Goal: Task Accomplishment & Management: Complete application form

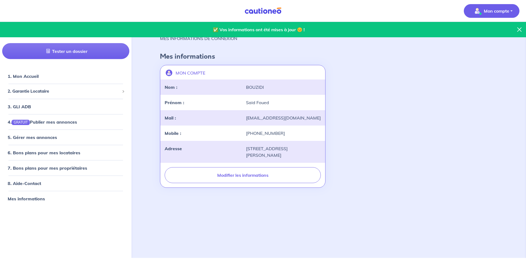
click at [267, 11] on img at bounding box center [262, 10] width 41 height 7
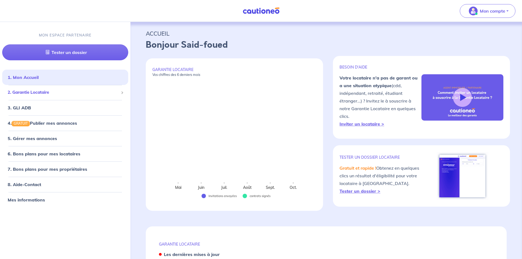
click at [34, 91] on span "2. Garantie Locataire" at bounding box center [63, 92] width 111 height 6
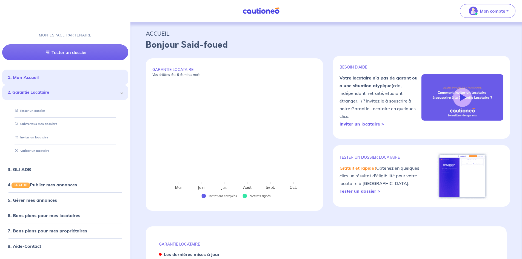
click at [51, 93] on span "2. Garantie Locataire" at bounding box center [63, 92] width 111 height 6
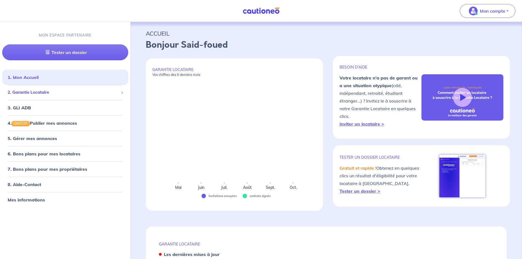
click at [121, 94] on span at bounding box center [122, 92] width 2 height 6
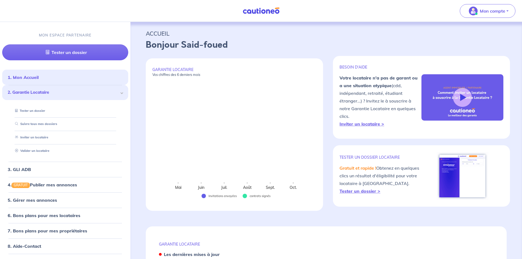
click at [54, 34] on p "MON ESPACE PARTENAIRE" at bounding box center [65, 35] width 53 height 5
click at [269, 11] on img at bounding box center [260, 10] width 41 height 7
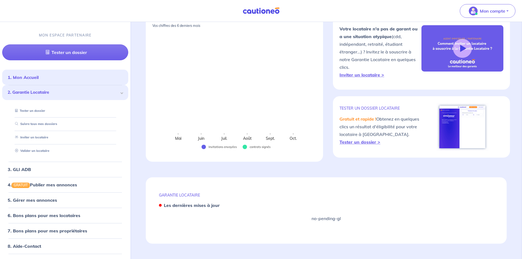
scroll to position [13, 0]
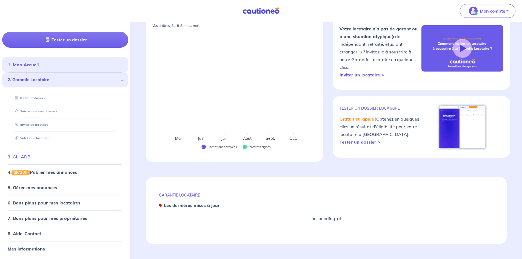
click at [30, 159] on link "3. GLI ADB" at bounding box center [19, 156] width 23 height 5
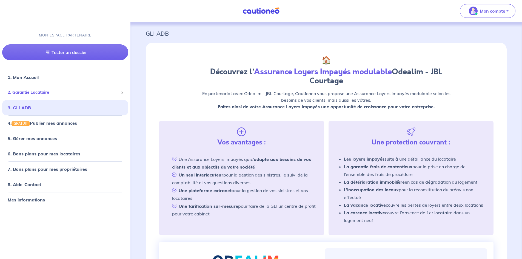
click at [41, 94] on span "2. Garantie Locataire" at bounding box center [63, 92] width 111 height 6
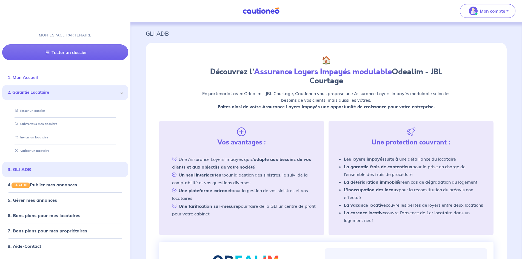
click at [28, 77] on link "1. Mon Accueil" at bounding box center [23, 76] width 30 height 5
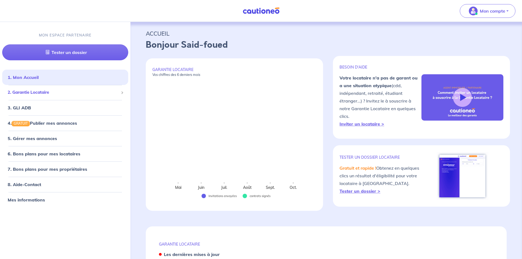
click at [31, 94] on span "2. Garantie Locataire" at bounding box center [63, 92] width 111 height 6
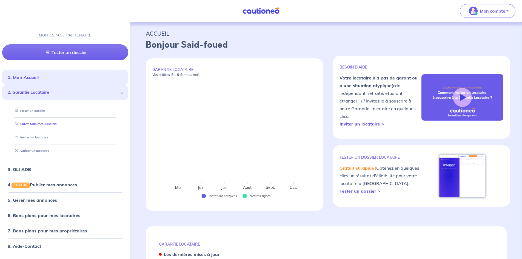
scroll to position [13, 0]
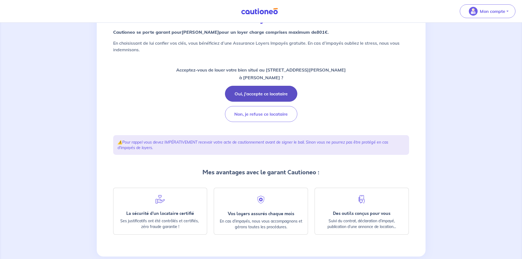
scroll to position [55, 0]
click at [279, 94] on button "Oui, j'accepte ce locataire" at bounding box center [261, 93] width 72 height 16
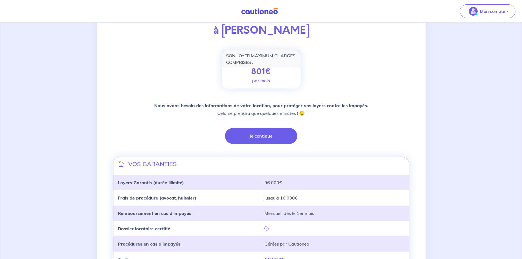
scroll to position [107, 0]
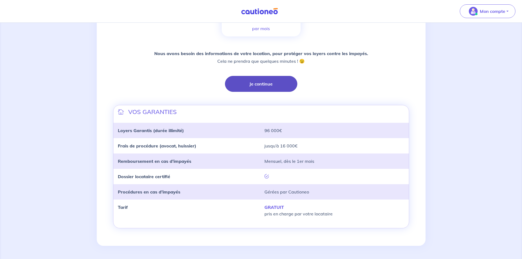
click at [274, 80] on button "Je continue" at bounding box center [261, 84] width 72 height 16
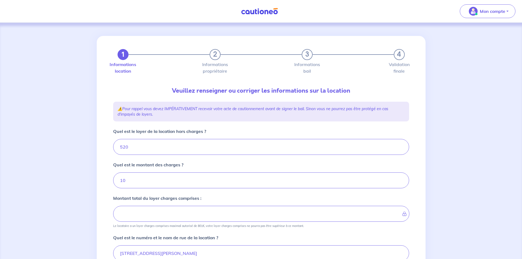
type input "530"
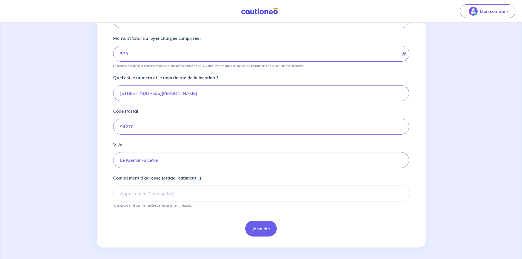
scroll to position [162, 0]
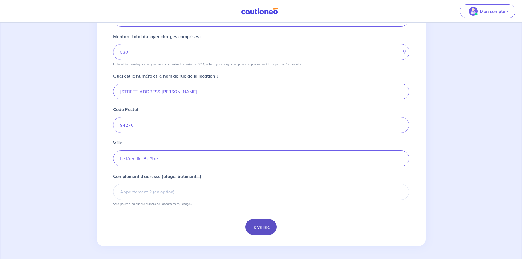
click at [263, 228] on button "Je valide" at bounding box center [260, 227] width 31 height 16
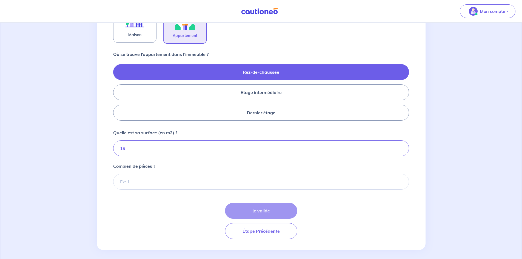
scroll to position [210, 0]
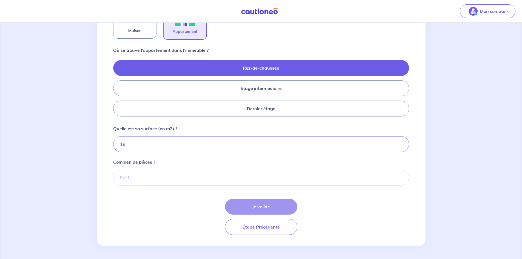
click at [266, 207] on div "Je valide Étape Précédente" at bounding box center [261, 216] width 296 height 36
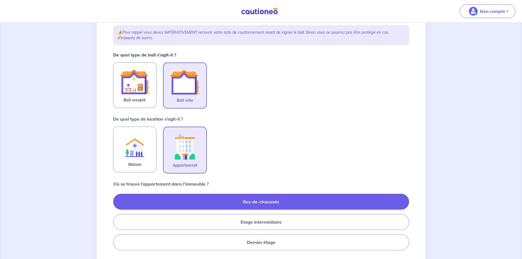
scroll to position [73, 0]
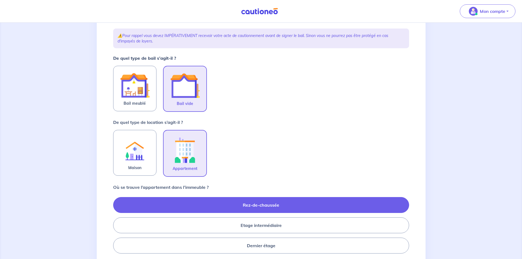
click at [182, 81] on img at bounding box center [185, 86] width 30 height 30
click at [0, 0] on input "Bail vide" at bounding box center [0, 0] width 0 height 0
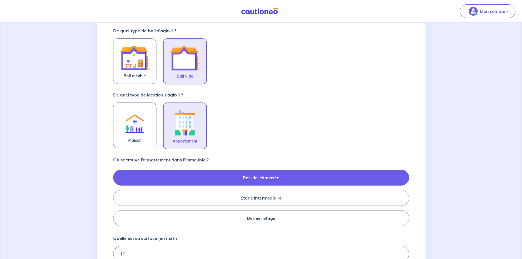
click at [187, 135] on img at bounding box center [185, 122] width 30 height 30
click at [0, 0] on input "Appartement" at bounding box center [0, 0] width 0 height 0
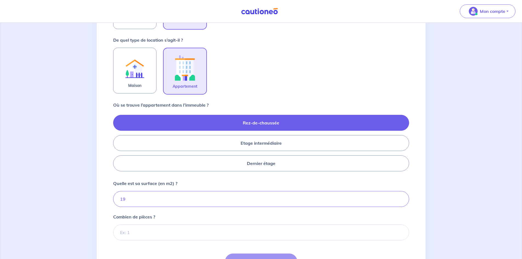
click at [265, 123] on label "Rez-de-chaussée" at bounding box center [261, 123] width 296 height 16
click at [117, 141] on input "Rez-de-chaussée" at bounding box center [115, 143] width 4 height 4
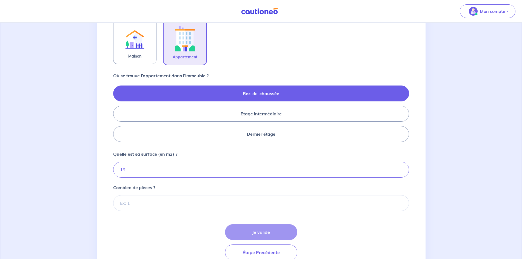
scroll to position [210, 0]
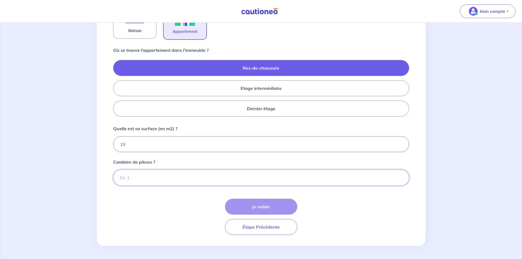
click at [216, 177] on input "Combien de pièces ?" at bounding box center [261, 177] width 296 height 16
type input "1"
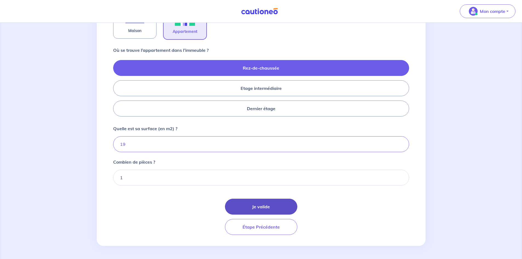
click at [264, 206] on button "Je valide" at bounding box center [261, 206] width 72 height 16
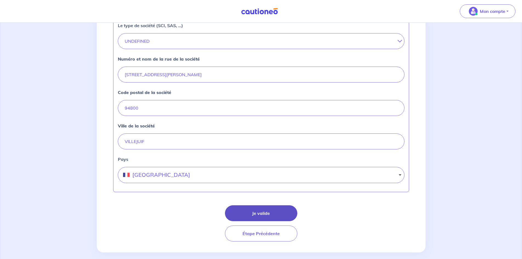
scroll to position [206, 0]
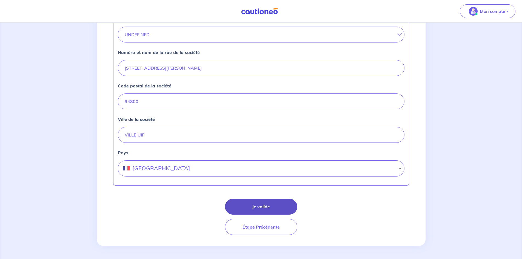
click at [270, 204] on button "Je valide" at bounding box center [261, 206] width 72 height 16
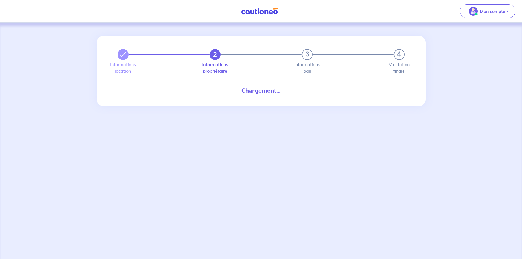
select select "FR"
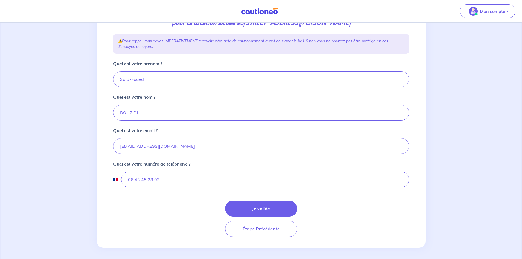
scroll to position [87, 0]
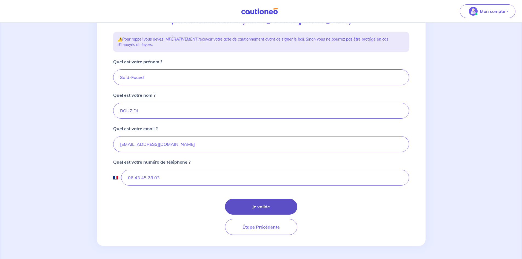
click at [261, 208] on button "Je valide" at bounding box center [261, 206] width 72 height 16
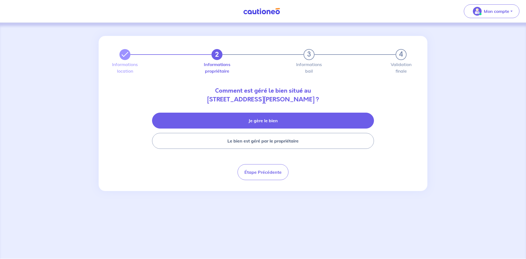
click at [267, 124] on button "Je gère le bien" at bounding box center [263, 121] width 222 height 16
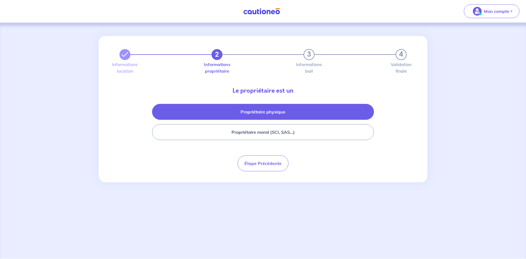
click at [267, 114] on button "Propriétaire physique" at bounding box center [263, 112] width 222 height 16
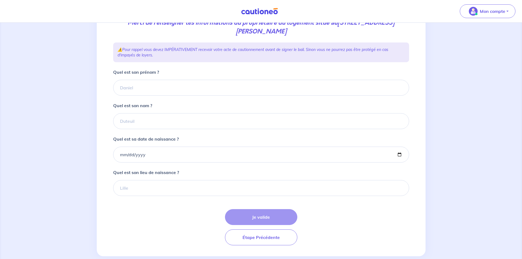
scroll to position [91, 0]
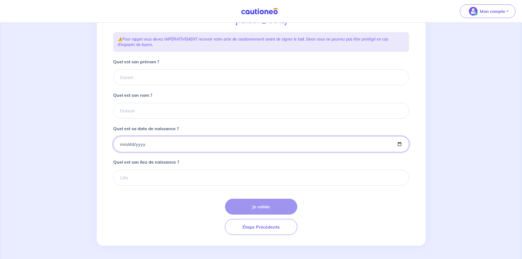
click at [120, 143] on input "Quel est sa date de naissance ?" at bounding box center [261, 144] width 296 height 16
type input "1944-04-25"
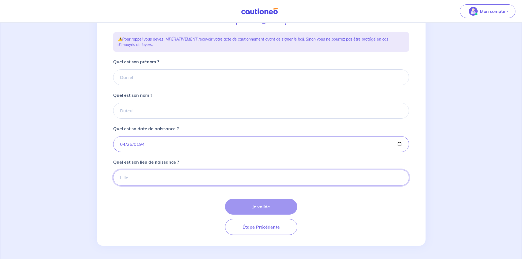
click at [126, 178] on input "Quel est son lieu de naissance ?" at bounding box center [261, 177] width 296 height 16
type input "ITALIE"
click at [125, 78] on input "Quel est son prénom ?" at bounding box center [261, 77] width 296 height 16
type input "Ludovic"
click at [139, 111] on input "Quel est son nom ?" at bounding box center [261, 111] width 296 height 16
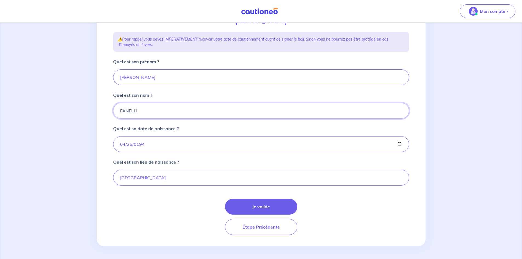
type input "FANELLI"
click at [260, 216] on div "Je valide Étape Précédente" at bounding box center [261, 216] width 296 height 36
click at [260, 204] on button "Je valide" at bounding box center [261, 206] width 72 height 16
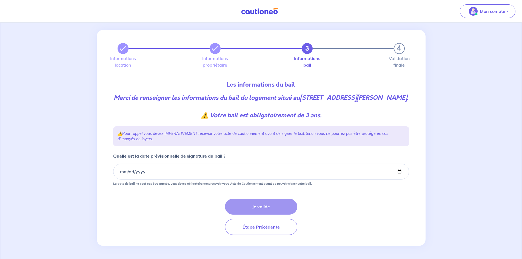
scroll to position [15, 0]
click at [121, 171] on input "Quelle est la date prévisionnelle de signature du bail ?" at bounding box center [261, 171] width 296 height 16
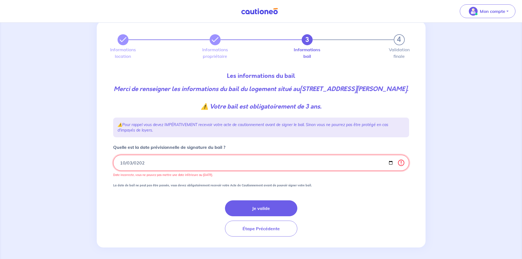
type input "2025-10-03"
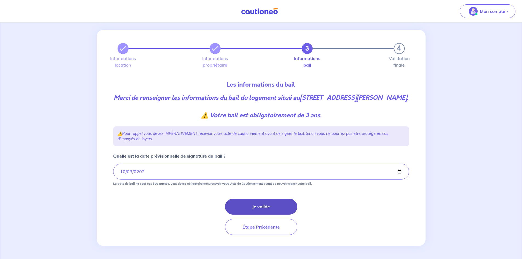
click at [265, 209] on button "Je valide" at bounding box center [261, 206] width 72 height 16
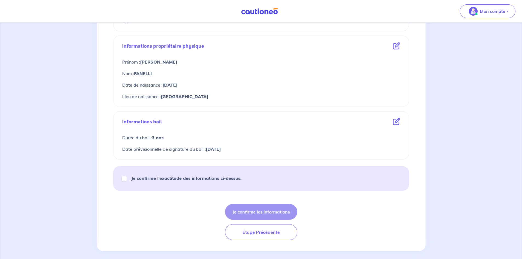
scroll to position [189, 0]
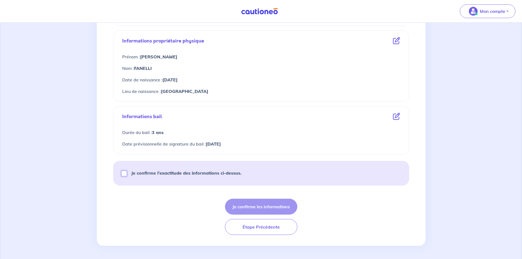
click at [123, 173] on input "Je confirme l’exactitude des informations ci-dessus." at bounding box center [123, 173] width 5 height 5
checkbox input "true"
click at [281, 209] on button "Je confirme les informations" at bounding box center [261, 206] width 72 height 16
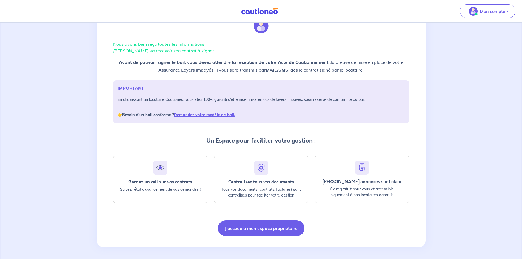
scroll to position [26, 0]
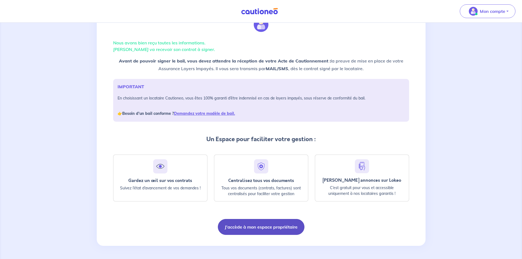
click at [275, 227] on button "J'accède à mon espace propriétaire" at bounding box center [261, 227] width 87 height 16
